Goal: Task Accomplishment & Management: Use online tool/utility

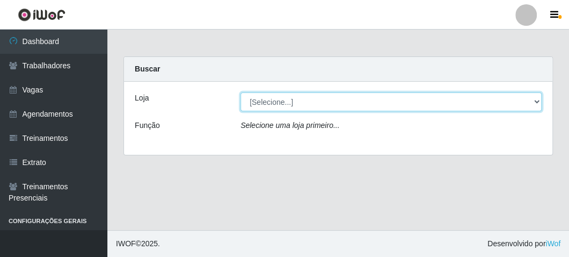
click at [250, 99] on select "[Selecione...] FrigoMaster" at bounding box center [390, 101] width 301 height 19
select select "392"
click at [240, 92] on select "[Selecione...] FrigoMaster" at bounding box center [390, 101] width 301 height 19
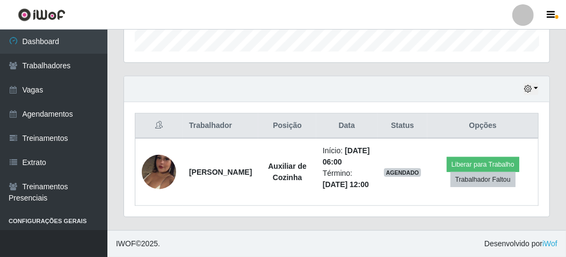
scroll to position [352, 0]
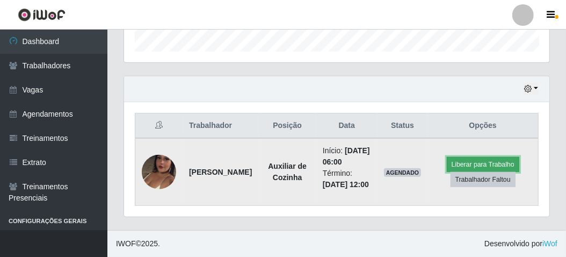
click at [467, 157] on button "Liberar para Trabalho" at bounding box center [483, 164] width 72 height 15
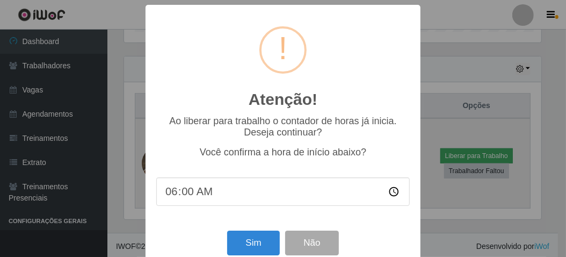
scroll to position [222, 420]
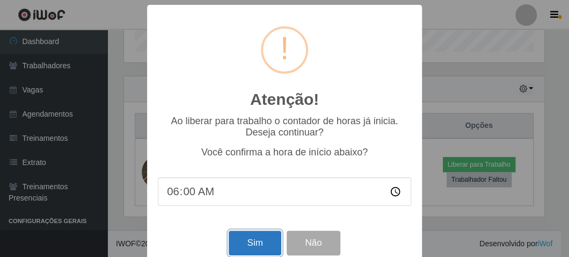
click at [249, 246] on button "Sim" at bounding box center [255, 242] width 52 height 25
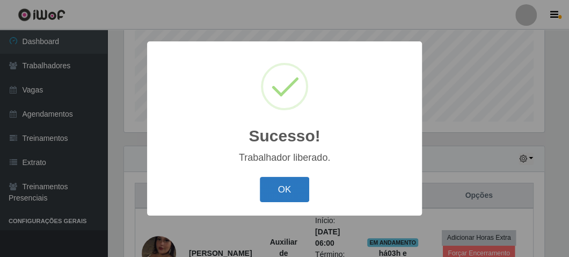
click at [278, 188] on button "OK" at bounding box center [285, 189] width 50 height 25
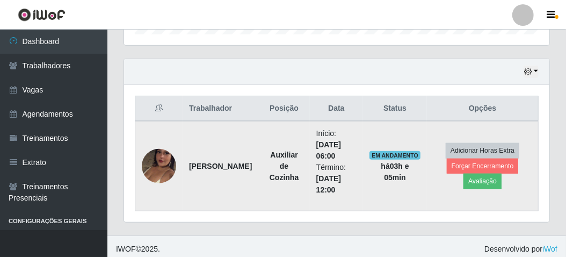
scroll to position [352, 0]
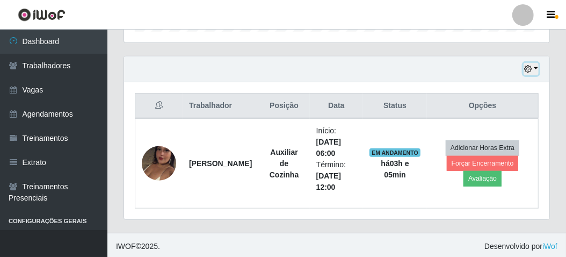
click at [535, 68] on button "button" at bounding box center [530, 69] width 15 height 12
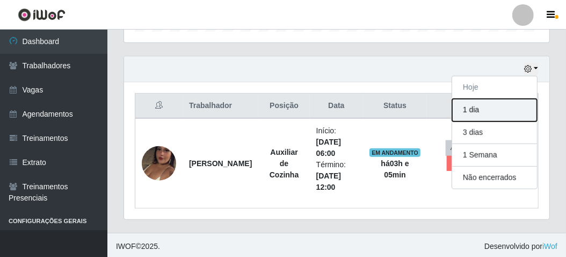
click at [480, 113] on button "1 dia" at bounding box center [494, 110] width 85 height 23
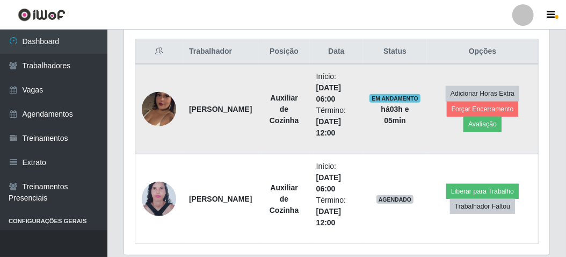
scroll to position [389, 0]
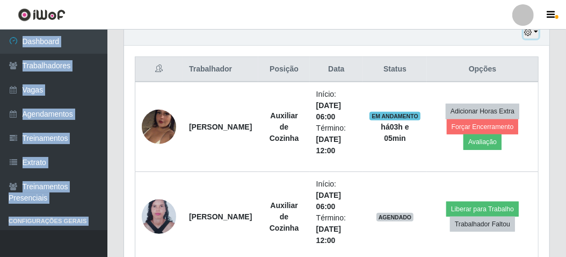
click at [528, 33] on icon "button" at bounding box center [528, 32] width 8 height 8
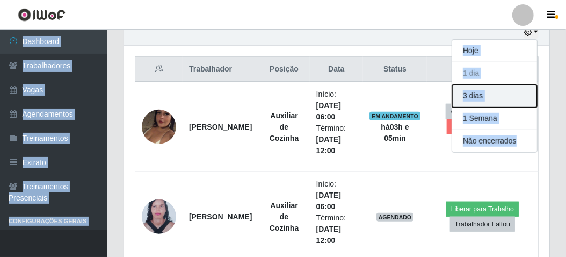
click at [487, 98] on button "3 dias" at bounding box center [494, 96] width 85 height 23
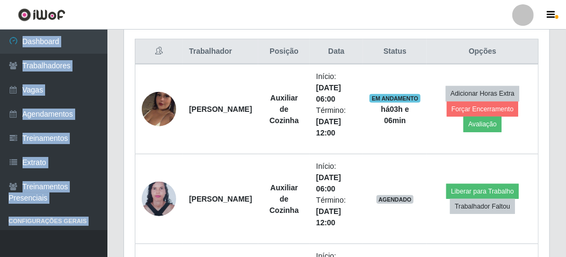
scroll to position [192, 0]
